Goal: Check status: Check status

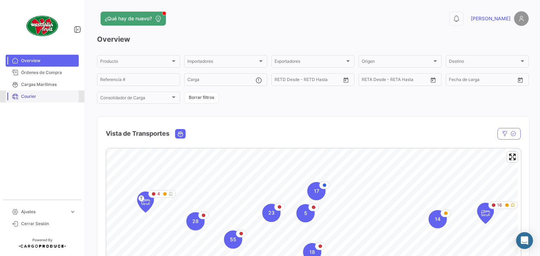
click at [43, 91] on link "Courier" at bounding box center [42, 97] width 73 height 12
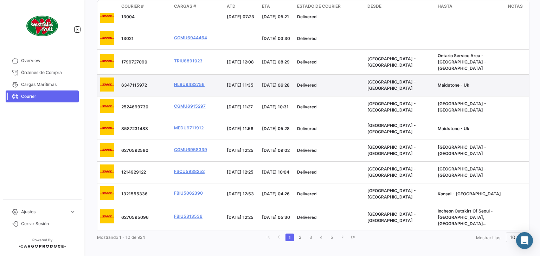
scroll to position [118, 0]
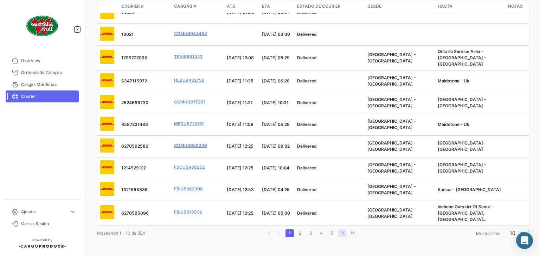
click at [351, 231] on icon "go to last page" at bounding box center [353, 233] width 4 height 4
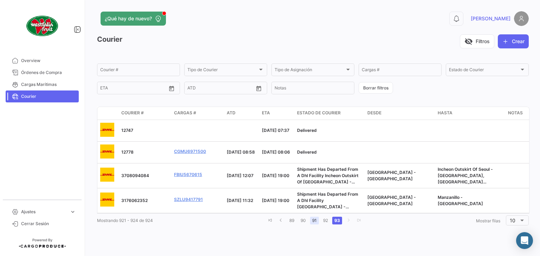
scroll to position [0, 0]
click at [326, 222] on link "92" at bounding box center [325, 221] width 9 height 8
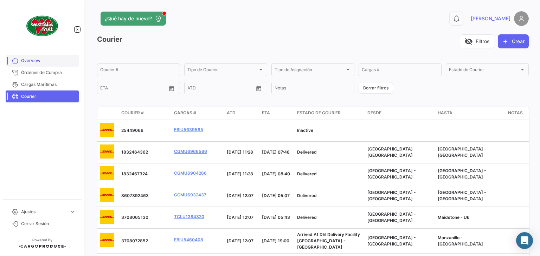
click at [45, 61] on span "Overview" at bounding box center [48, 61] width 55 height 6
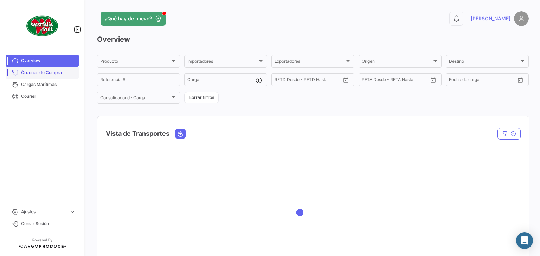
click at [48, 68] on link "Órdenes de Compra" at bounding box center [42, 73] width 73 height 12
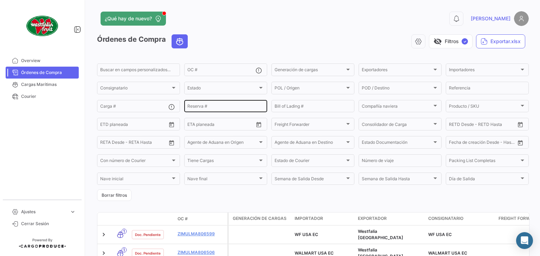
click at [209, 106] on input "Reserva #" at bounding box center [225, 107] width 77 height 5
paste input "EBKG13523040"
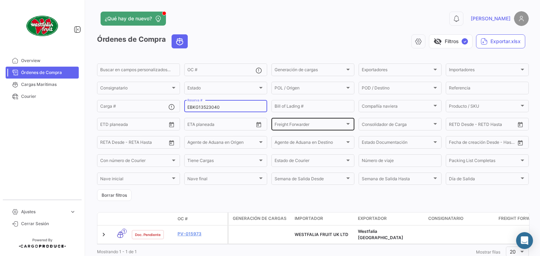
scroll to position [23, 0]
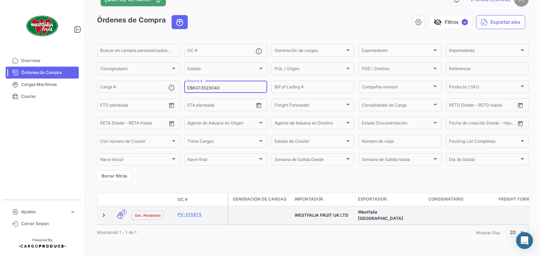
type input "EBKG13523040"
click at [363, 212] on span "Westfalia [GEOGRAPHIC_DATA]" at bounding box center [380, 216] width 45 height 12
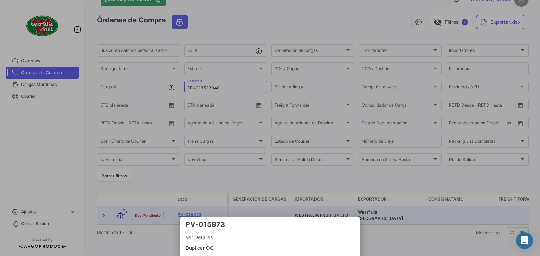
click at [201, 237] on span "Ver Detalles" at bounding box center [270, 238] width 169 height 8
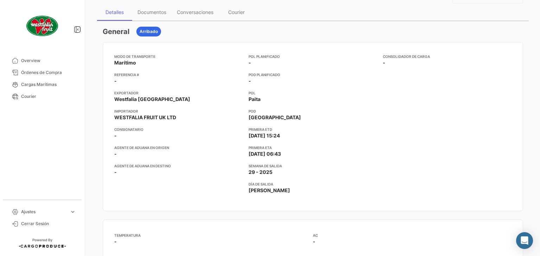
scroll to position [70, 0]
